Goal: Find specific page/section: Find specific page/section

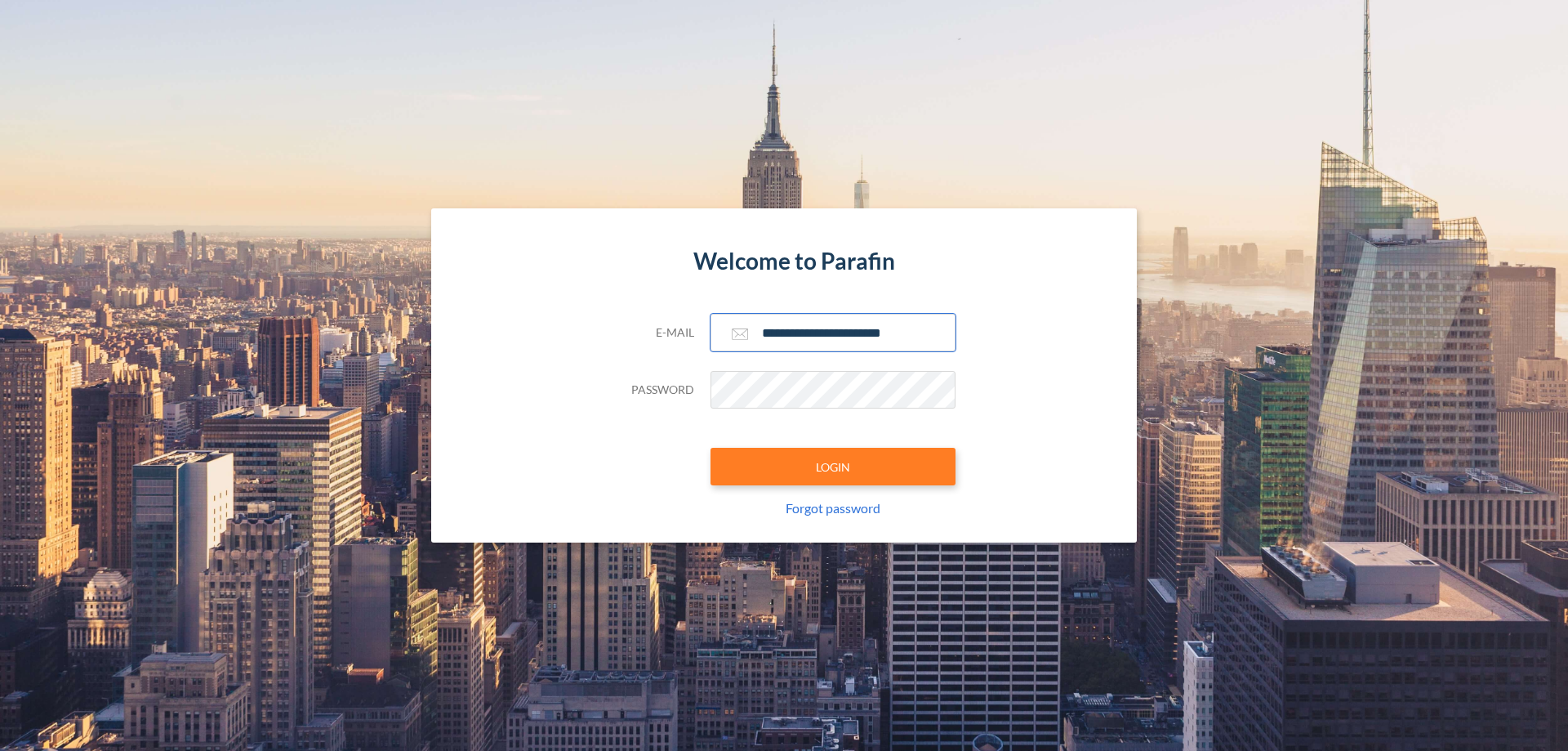
type input "**********"
click at [833, 466] on button "LOGIN" at bounding box center [832, 466] width 245 height 38
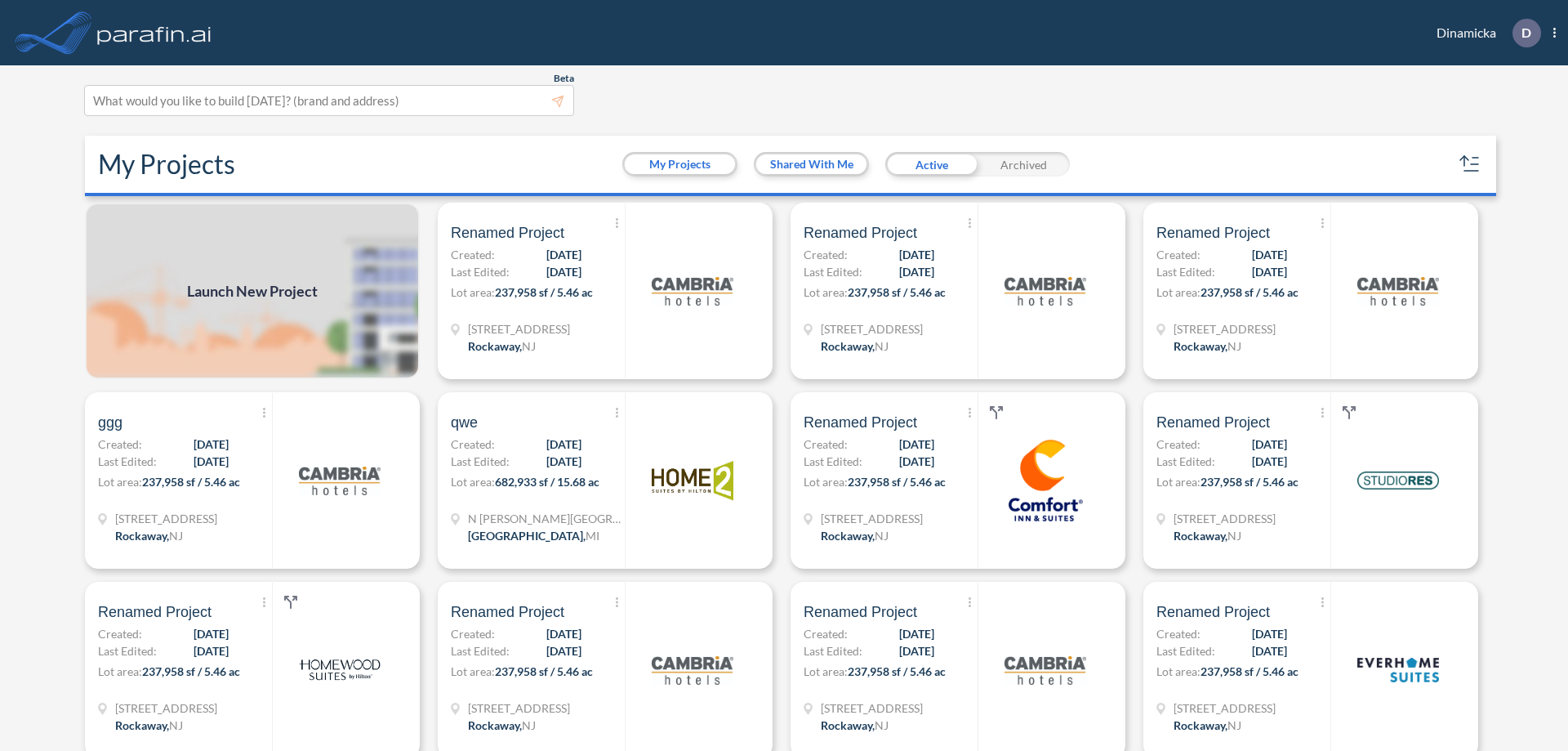
scroll to position [4, 0]
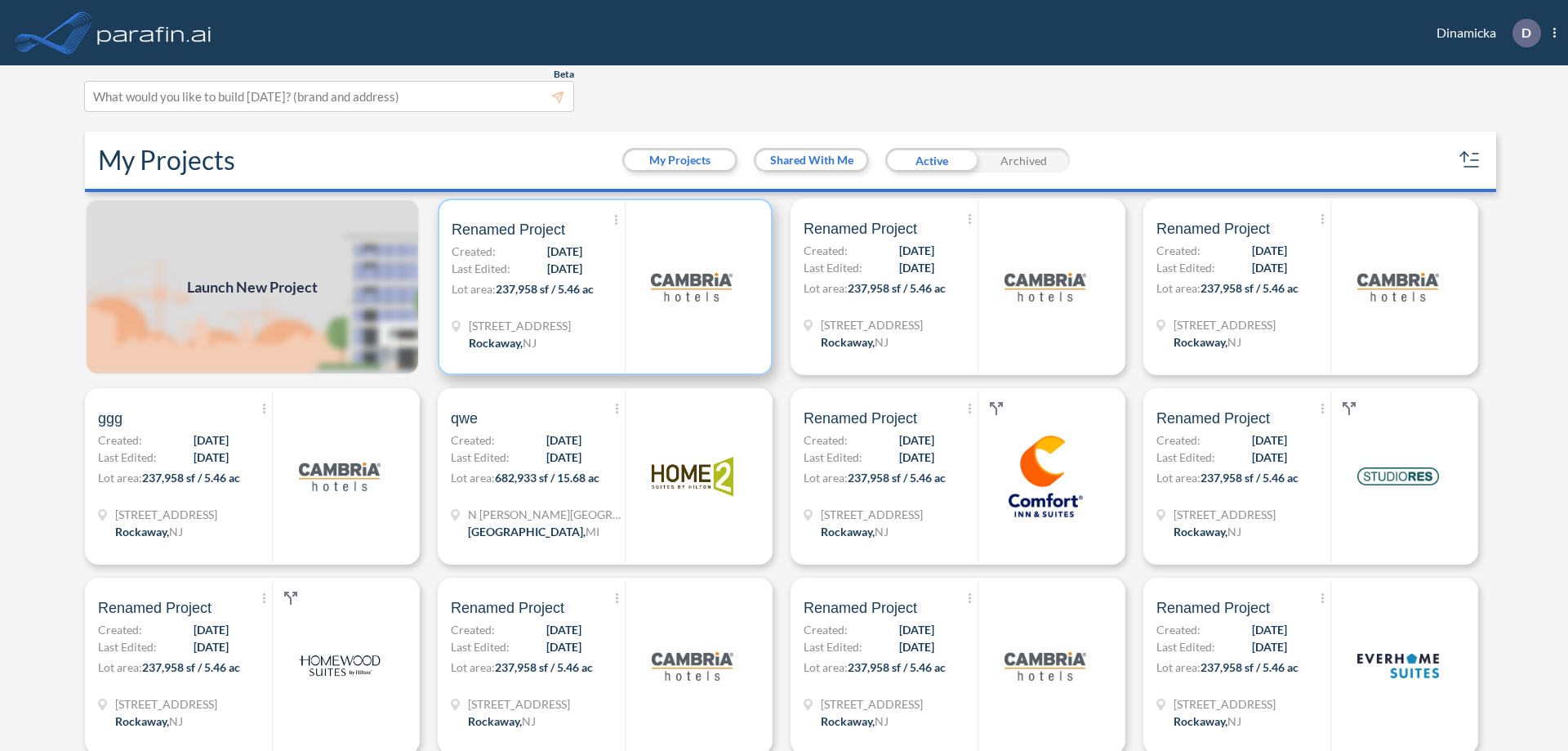
click at [602, 287] on p "Lot area: 237,958 sf / 5.46 ac" at bounding box center [537, 292] width 173 height 24
